Goal: Information Seeking & Learning: Learn about a topic

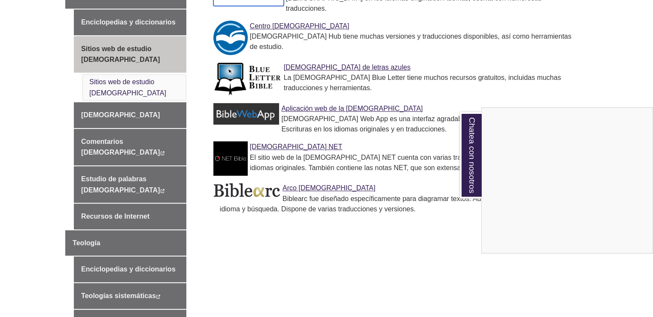
scroll to position [386, 0]
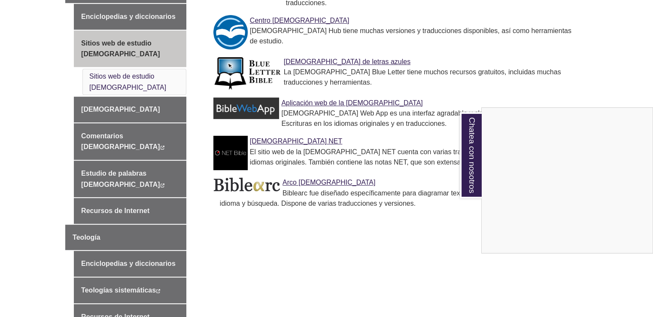
click at [359, 227] on div "Chatea con nosotros" at bounding box center [326, 158] width 653 height 317
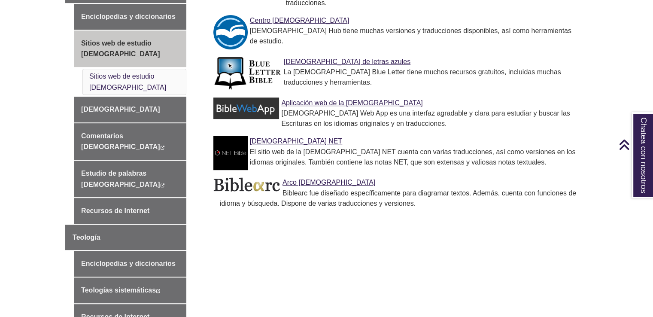
drag, startPoint x: 390, startPoint y: 177, endPoint x: 512, endPoint y: 182, distance: 121.6
click at [512, 188] on div "Biblearc fue diseñado específicamente para diagramar textos. Además, cuenta con…" at bounding box center [400, 198] width 361 height 21
click at [301, 179] on font "Arco [DEMOGRAPHIC_DATA]" at bounding box center [328, 182] width 93 height 7
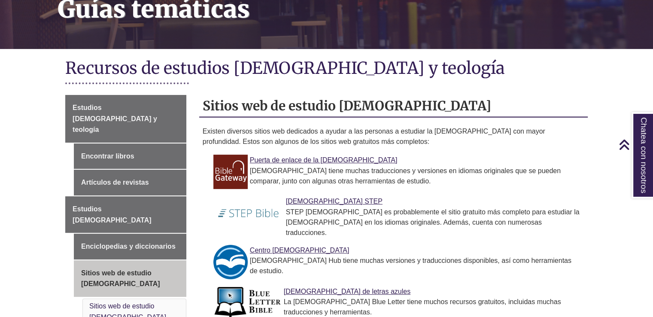
scroll to position [172, 0]
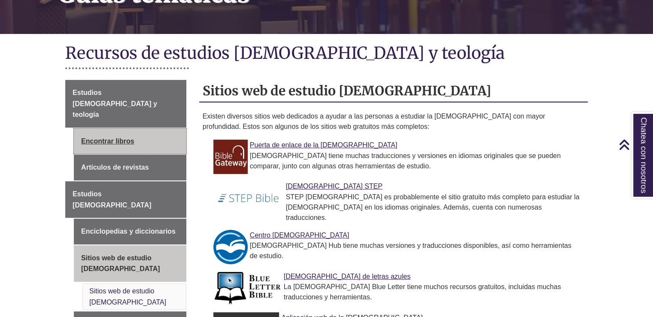
click at [113, 137] on font "Encontrar libros" at bounding box center [107, 140] width 53 height 7
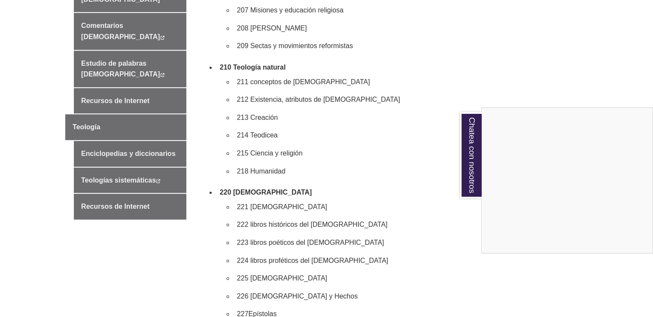
scroll to position [601, 0]
